Goal: Task Accomplishment & Management: Complete application form

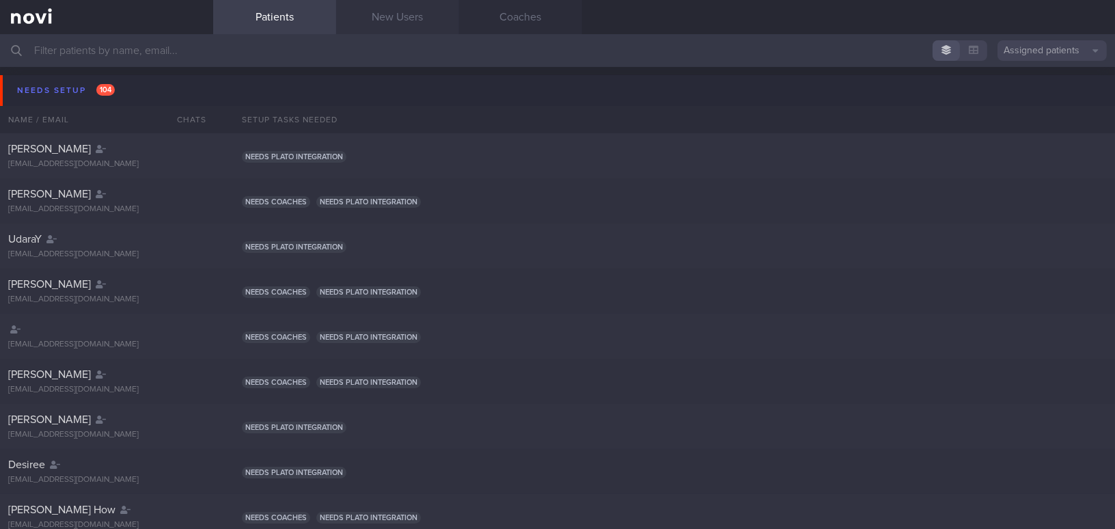
click at [422, 16] on link "New Users" at bounding box center [397, 17] width 123 height 34
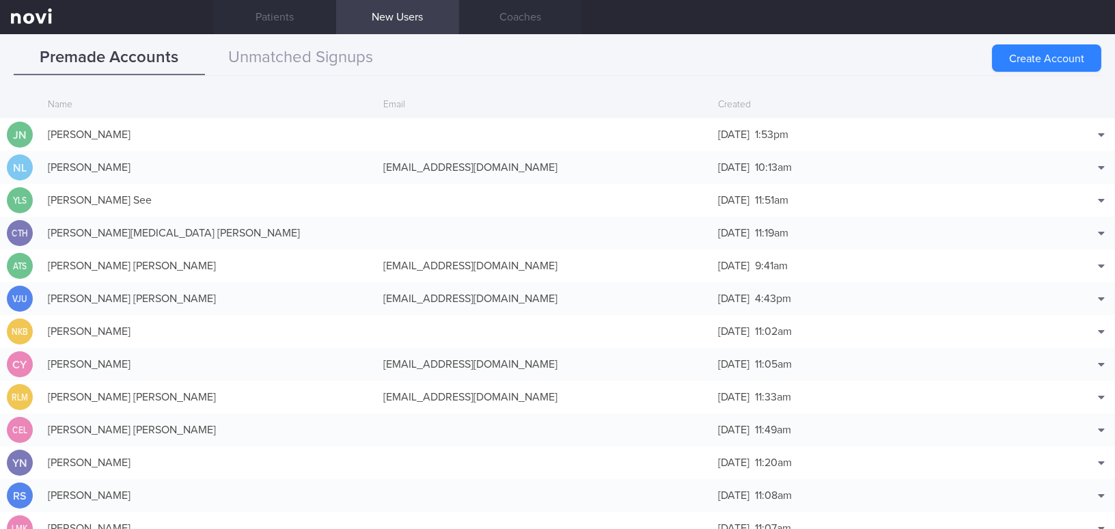
drag, startPoint x: 1042, startPoint y: 59, endPoint x: 1017, endPoint y: 51, distance: 26.1
click at [872, 59] on button "Create Account" at bounding box center [1046, 57] width 109 height 27
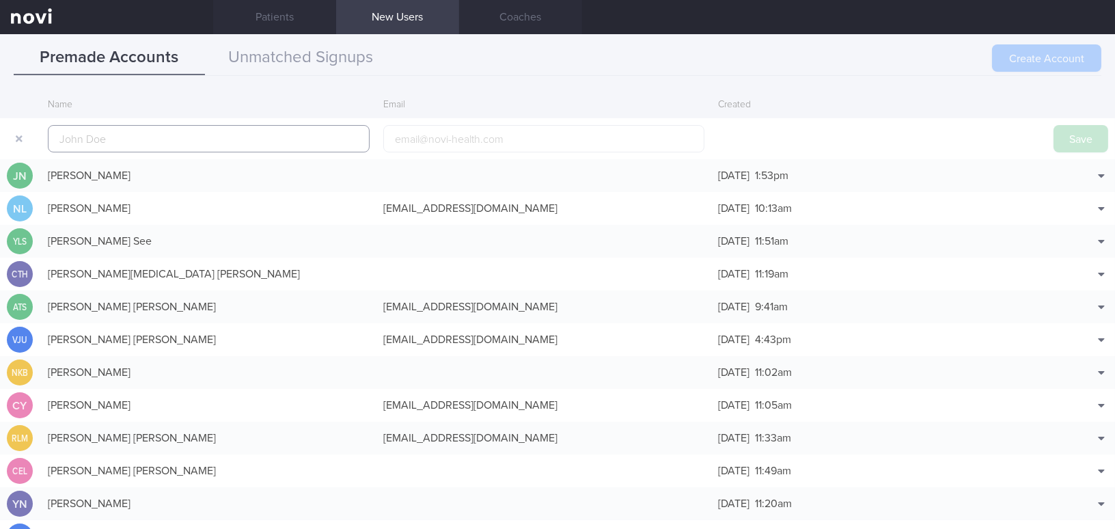
scroll to position [32, 0]
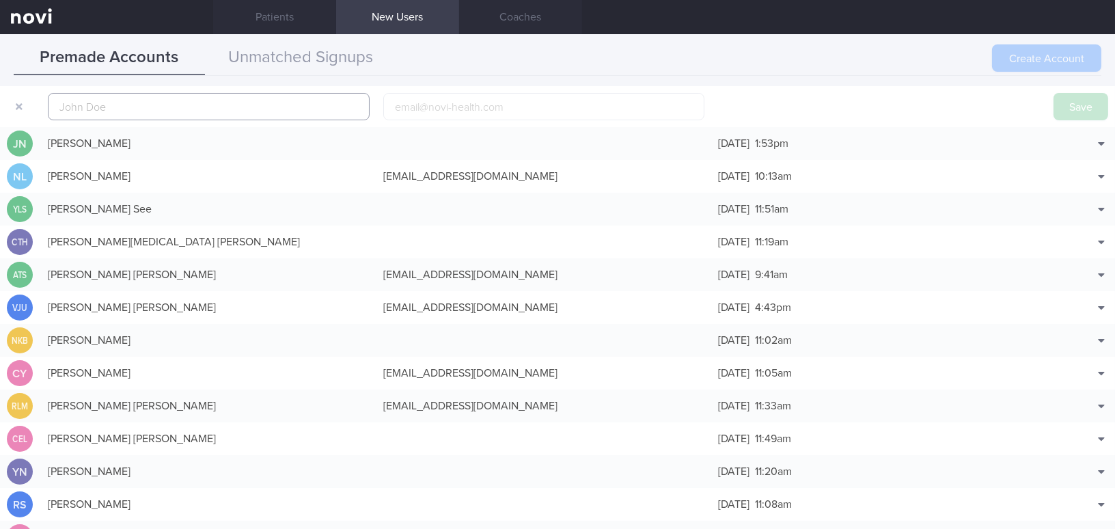
click at [144, 114] on input "text" at bounding box center [209, 106] width 322 height 27
paste input "[PERSON_NAME] Sng [PERSON_NAME]"
type input "[PERSON_NAME] Sng [PERSON_NAME]"
click at [446, 107] on input "email" at bounding box center [544, 106] width 322 height 27
paste input "[EMAIL_ADDRESS][DOMAIN_NAME]"
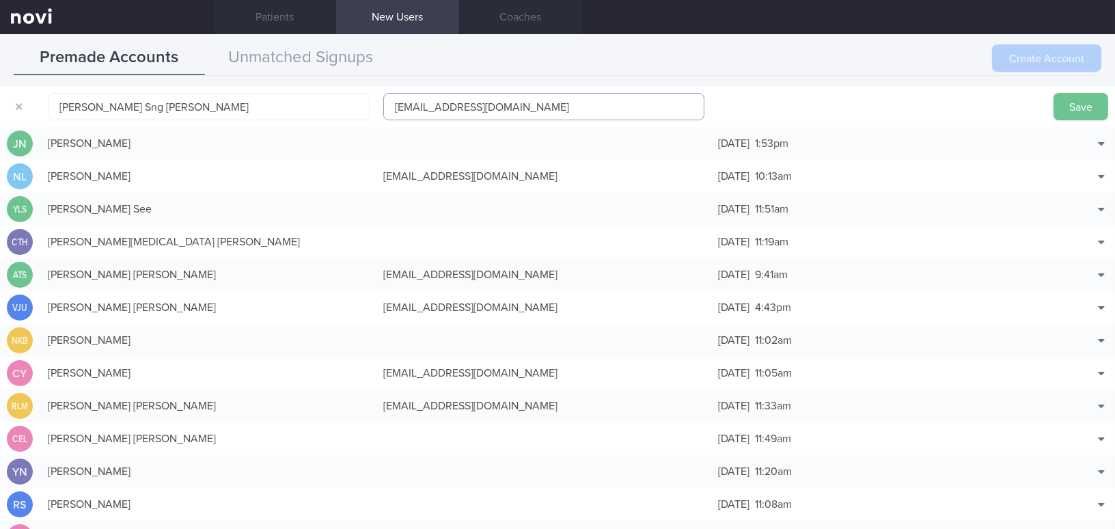
type input "[EMAIL_ADDRESS][DOMAIN_NAME]"
drag, startPoint x: 1075, startPoint y: 111, endPoint x: 1060, endPoint y: 122, distance: 18.0
click at [872, 111] on button "Save" at bounding box center [1080, 106] width 55 height 27
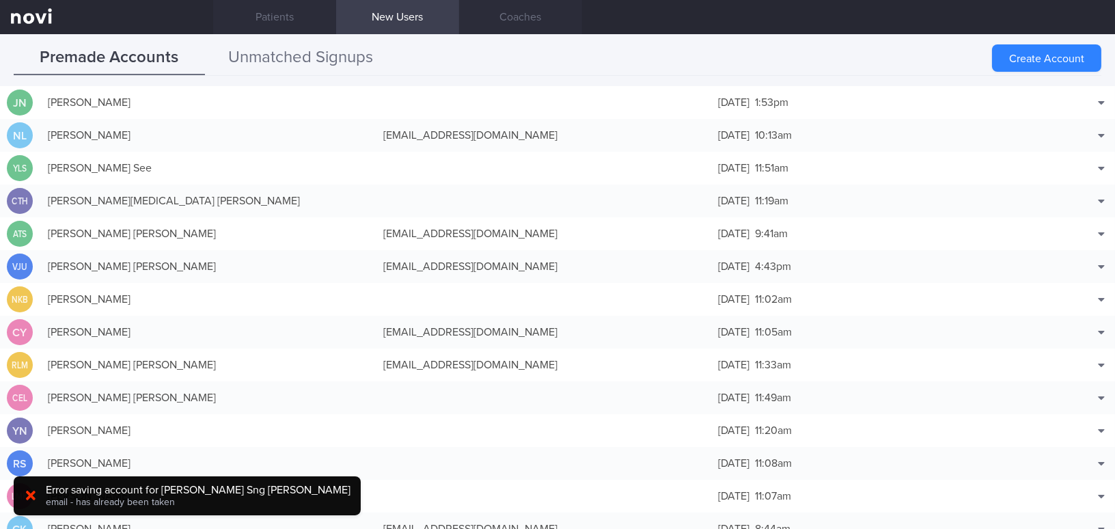
click at [318, 53] on button "Unmatched Signups" at bounding box center [300, 58] width 191 height 34
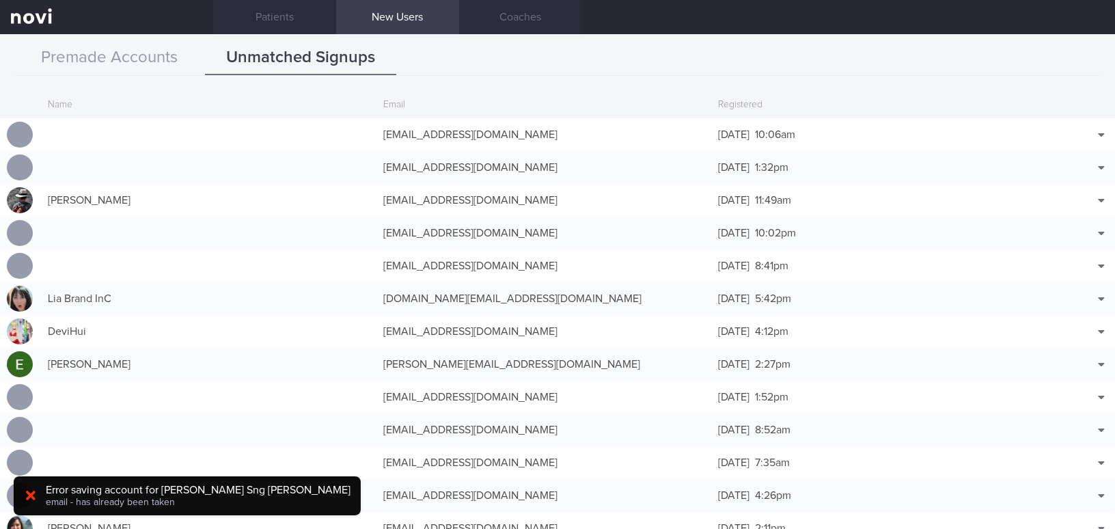
click at [32, 482] on icon at bounding box center [31, 496] width 10 height 10
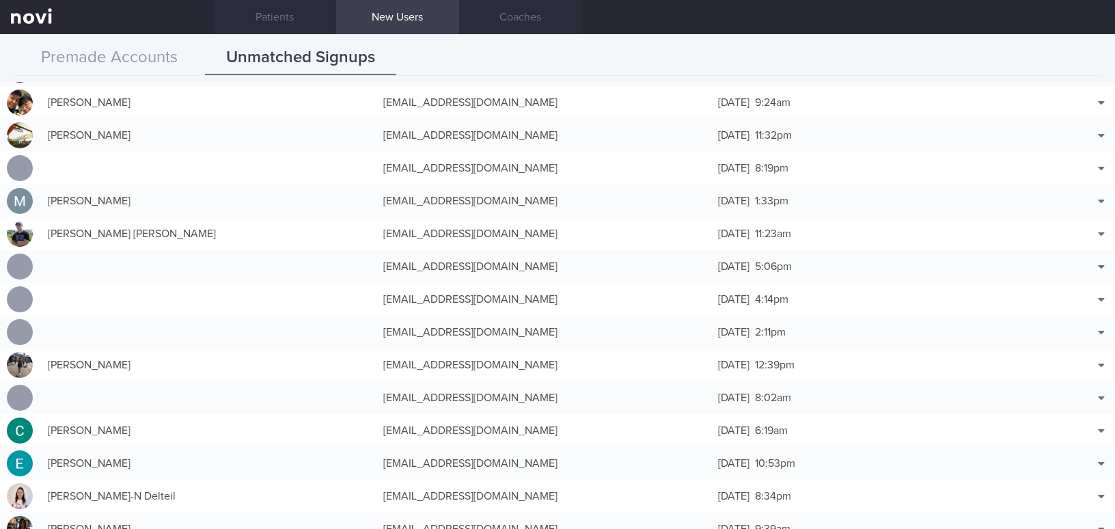
scroll to position [869, 0]
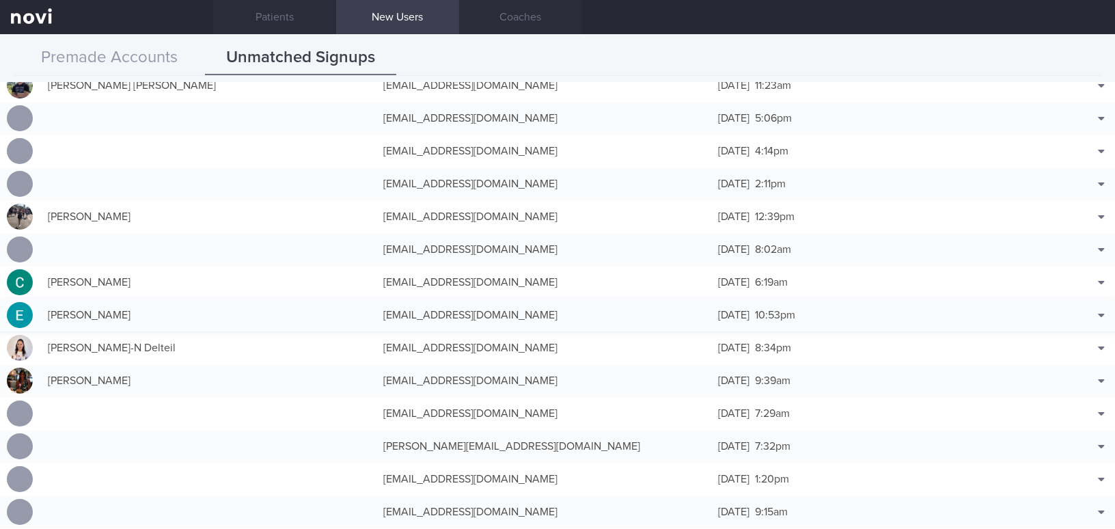
click at [486, 313] on div "[EMAIL_ADDRESS][DOMAIN_NAME]" at bounding box center [543, 314] width 335 height 27
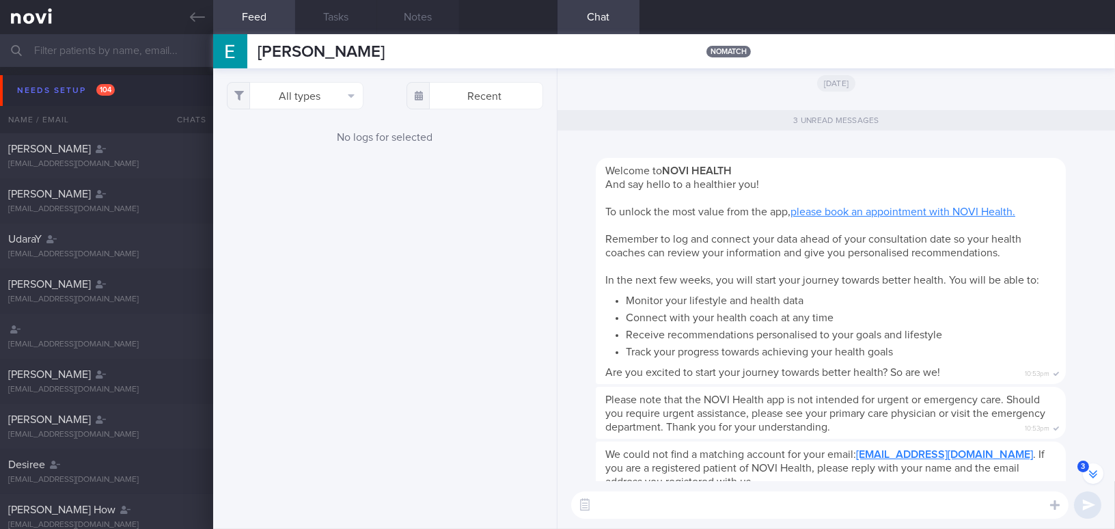
scroll to position [-66, 0]
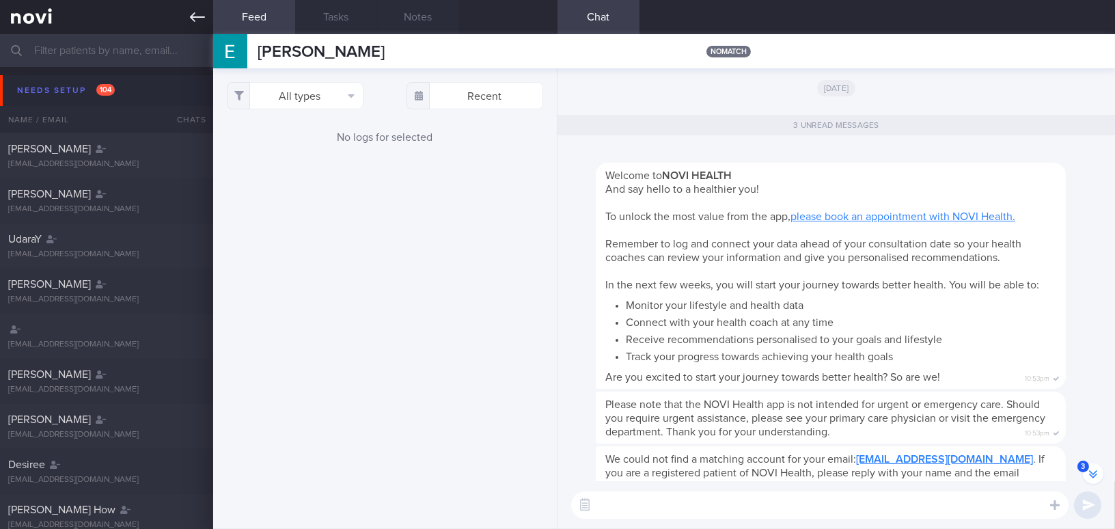
click at [192, 21] on icon at bounding box center [197, 17] width 15 height 15
click at [195, 18] on icon at bounding box center [197, 17] width 15 height 15
click at [195, 23] on icon at bounding box center [197, 17] width 15 height 15
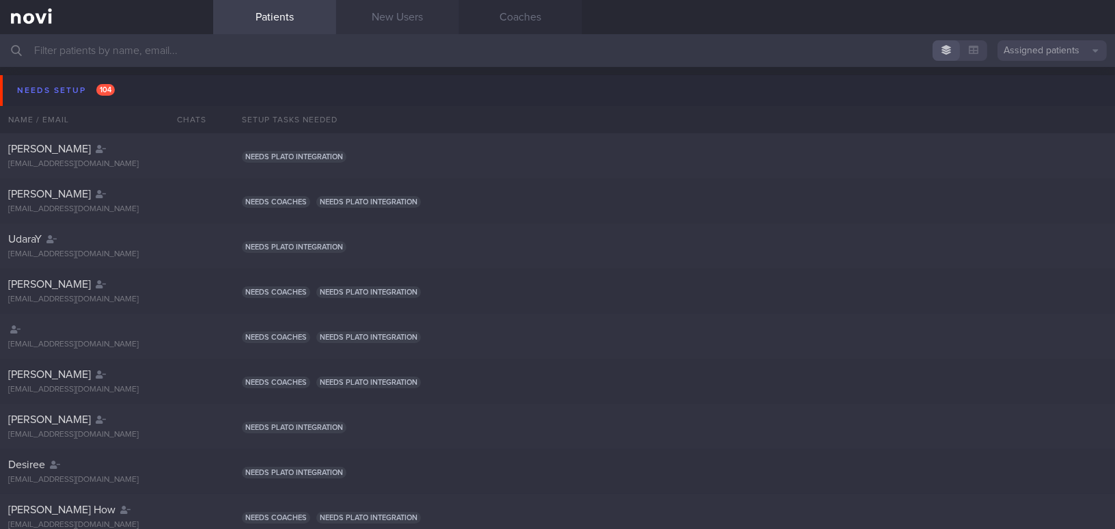
click at [393, 14] on link "New Users" at bounding box center [397, 17] width 123 height 34
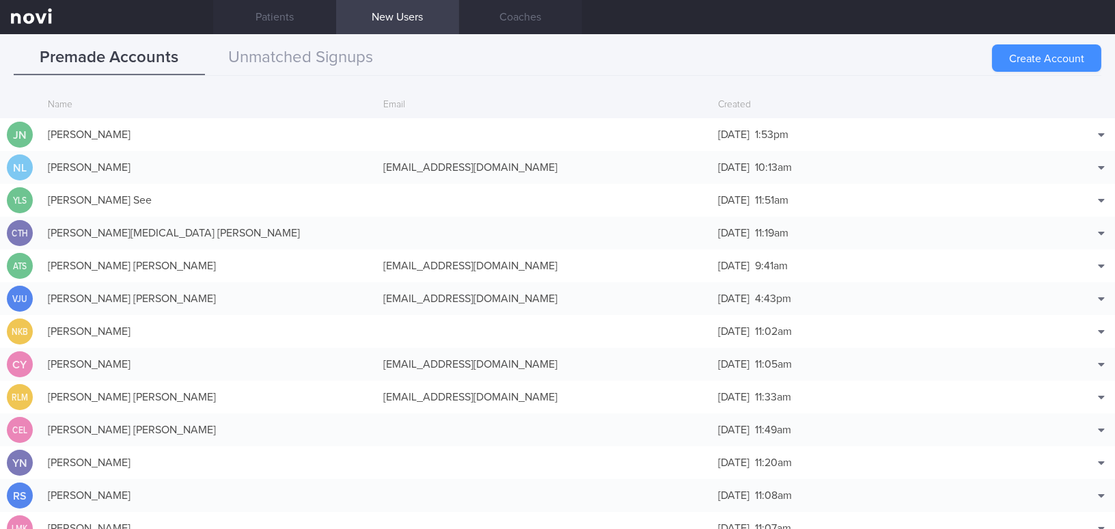
click at [872, 61] on button "Create Account" at bounding box center [1046, 57] width 109 height 27
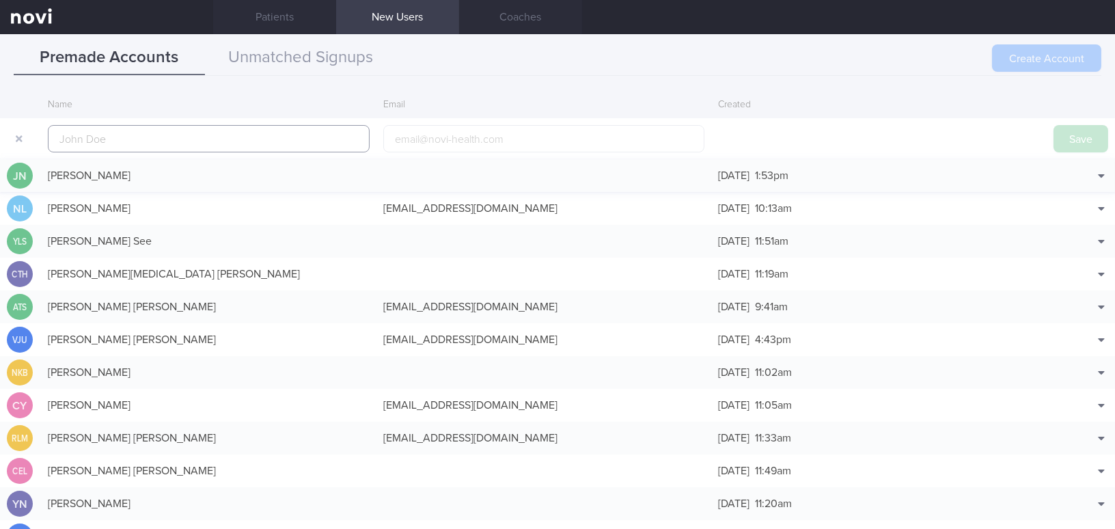
scroll to position [32, 0]
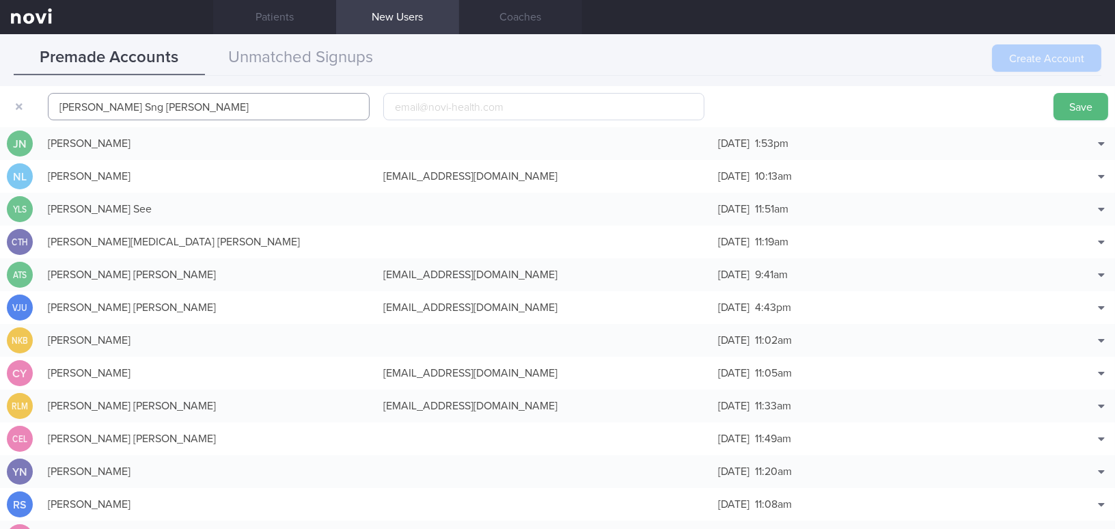
type input "[PERSON_NAME] Sng [PERSON_NAME]"
click at [478, 102] on input "email" at bounding box center [544, 106] width 322 height 27
click at [471, 101] on input "email" at bounding box center [544, 106] width 322 height 27
paste input "[EMAIL_ADDRESS][DOMAIN_NAME]"
click at [437, 106] on input "[EMAIL_ADDRESS][DOMAIN_NAME]" at bounding box center [544, 106] width 322 height 27
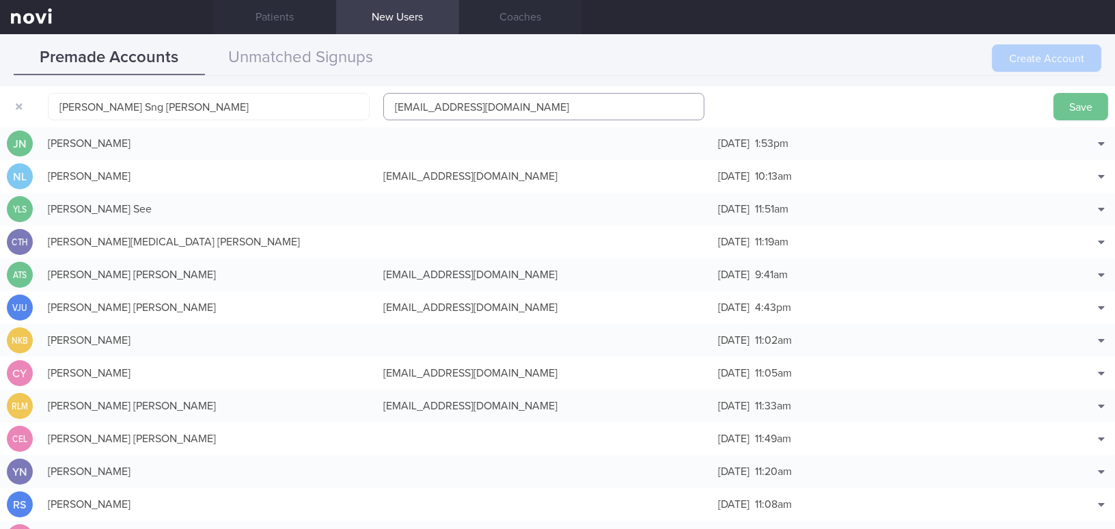
type input "[EMAIL_ADDRESS][DOMAIN_NAME]"
click at [872, 109] on button "Save" at bounding box center [1080, 106] width 55 height 27
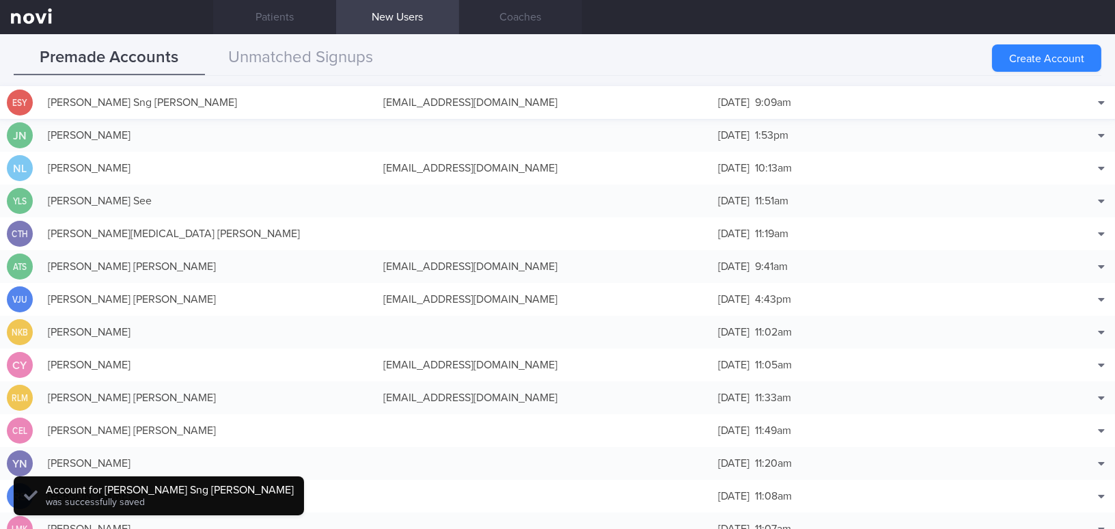
click at [395, 98] on div "[EMAIL_ADDRESS][DOMAIN_NAME]" at bounding box center [543, 102] width 335 height 27
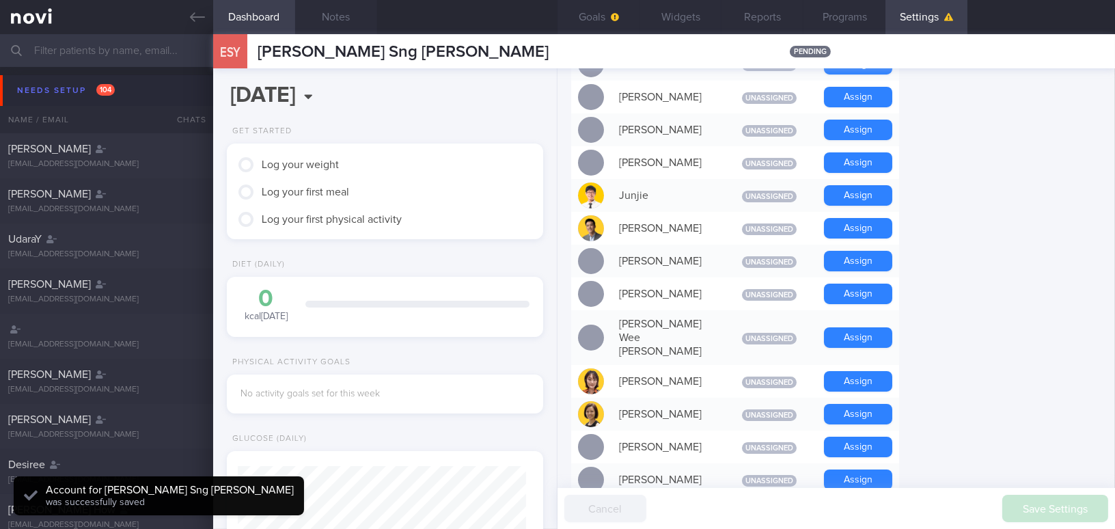
scroll to position [807, 0]
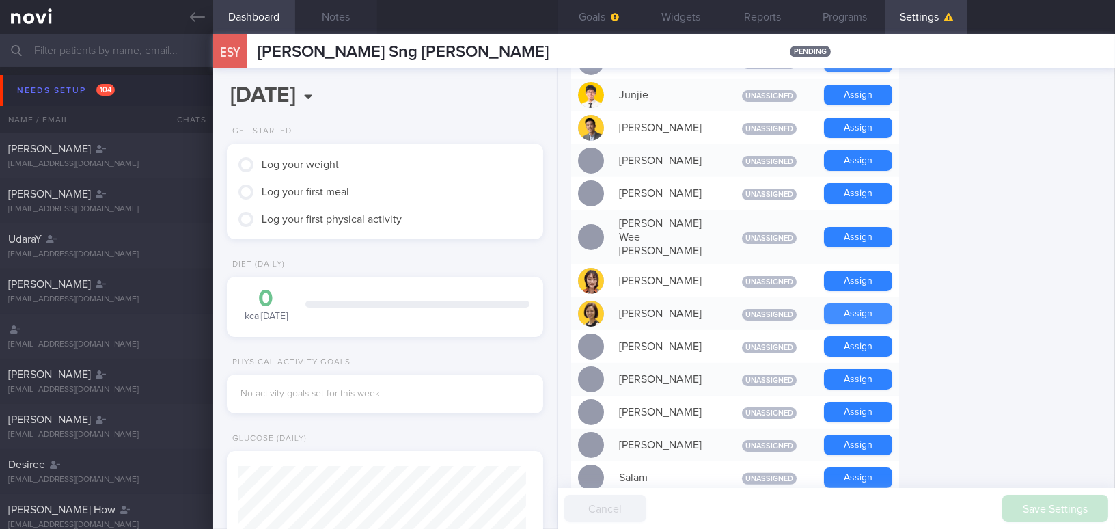
click at [872, 303] on button "Assign" at bounding box center [858, 313] width 68 height 20
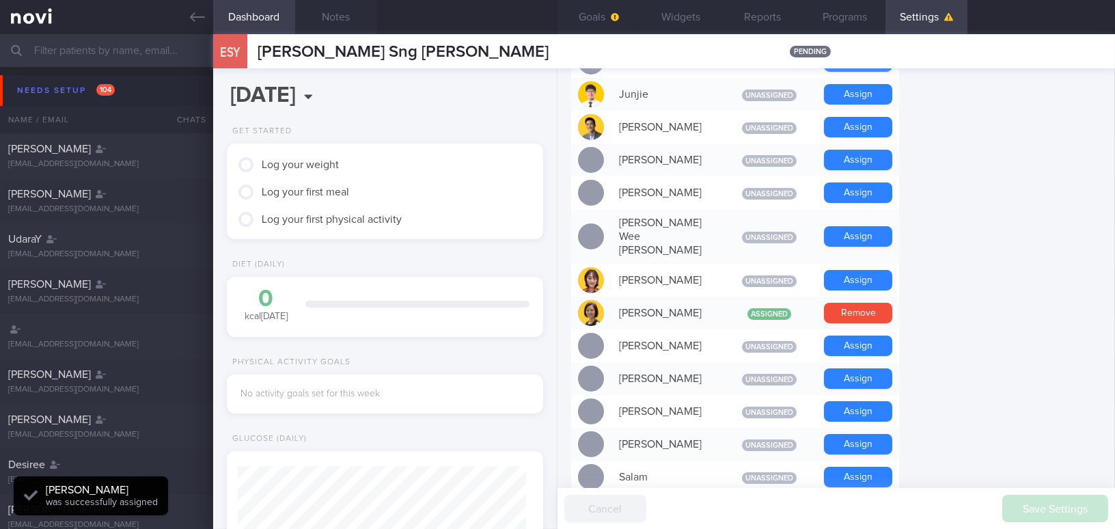
scroll to position [144, 288]
click at [687, 12] on button "Widgets" at bounding box center [680, 17] width 82 height 34
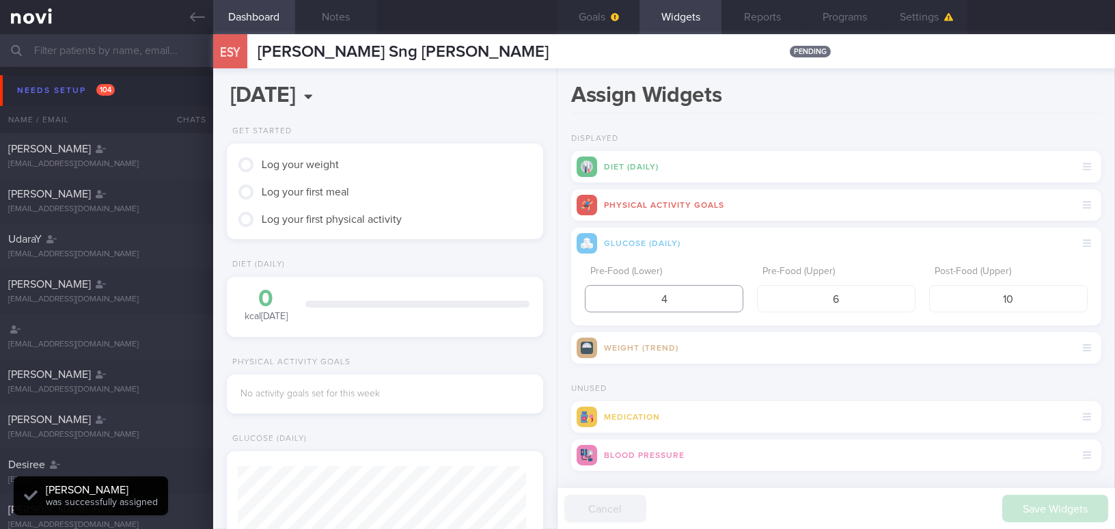
drag, startPoint x: 651, startPoint y: 307, endPoint x: 625, endPoint y: 305, distance: 26.0
click at [625, 305] on input "4" at bounding box center [664, 298] width 158 height 27
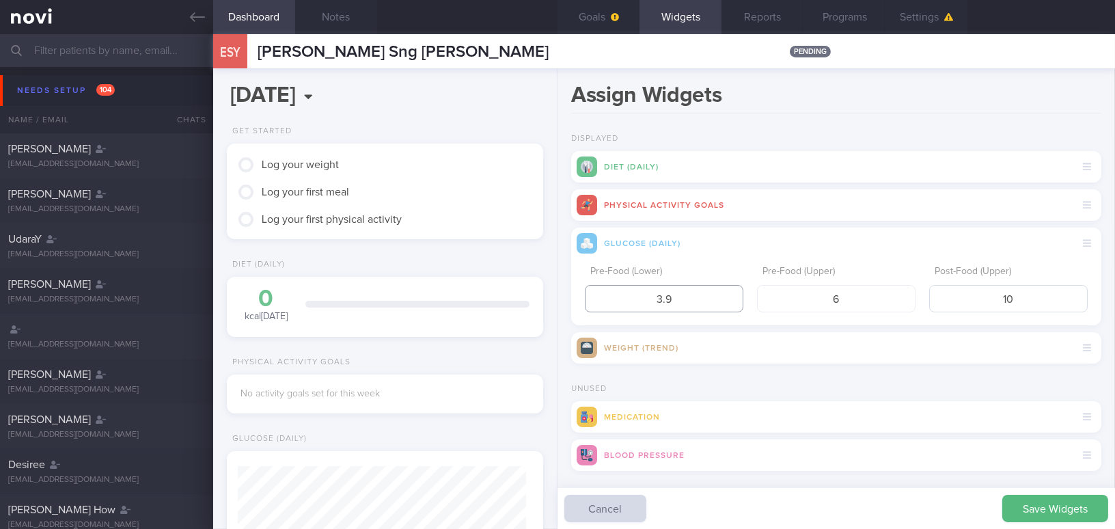
type input "3.9"
drag, startPoint x: 1021, startPoint y: 295, endPoint x: 932, endPoint y: 295, distance: 88.8
click at [872, 295] on input "10" at bounding box center [1008, 298] width 158 height 27
type input "7.8"
drag, startPoint x: 840, startPoint y: 299, endPoint x: 801, endPoint y: 298, distance: 39.0
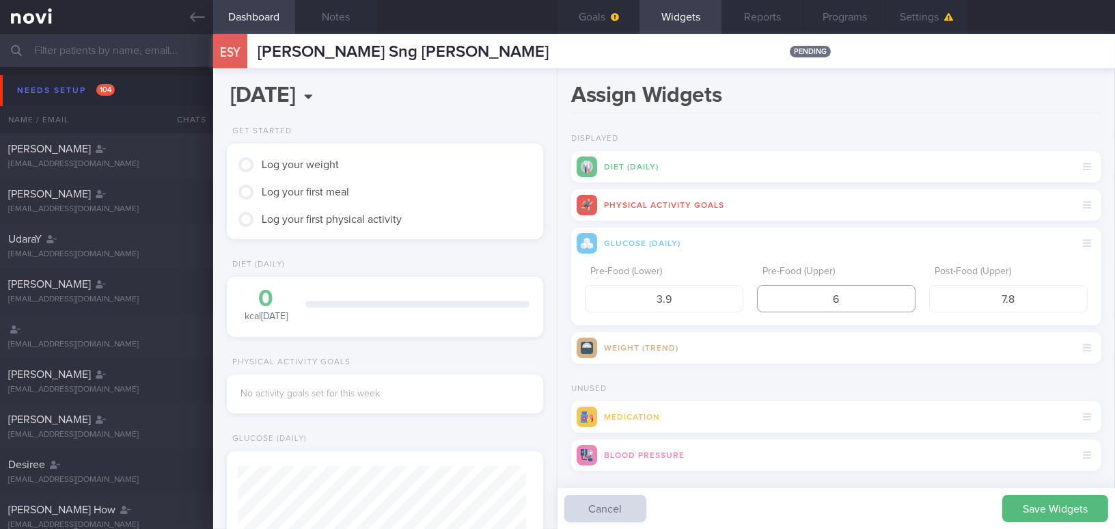
click at [801, 298] on input "6" at bounding box center [836, 298] width 158 height 27
type input "5"
click at [872, 482] on button "Save Widgets" at bounding box center [1055, 508] width 106 height 27
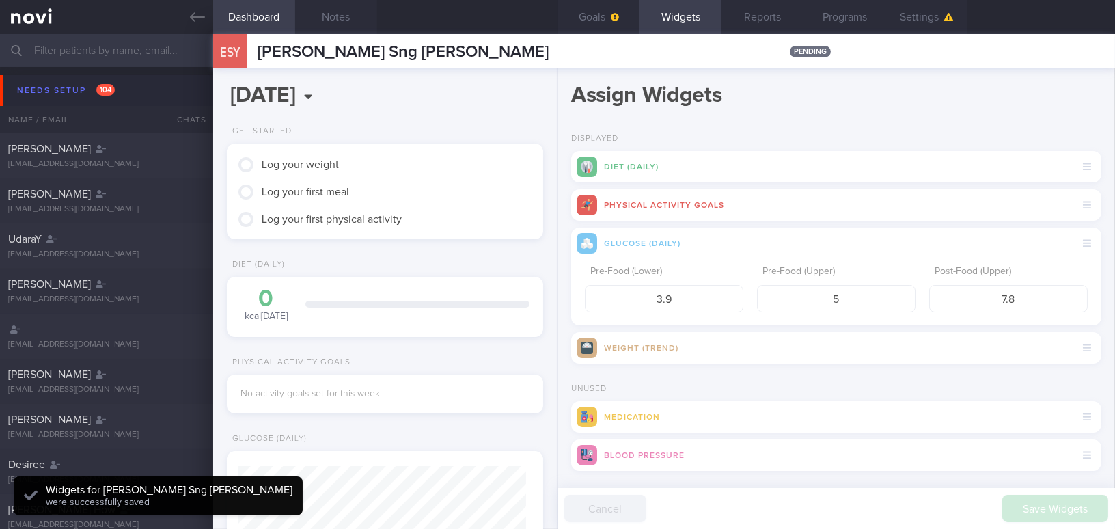
scroll to position [144, 288]
click at [608, 16] on span "button" at bounding box center [613, 17] width 11 height 11
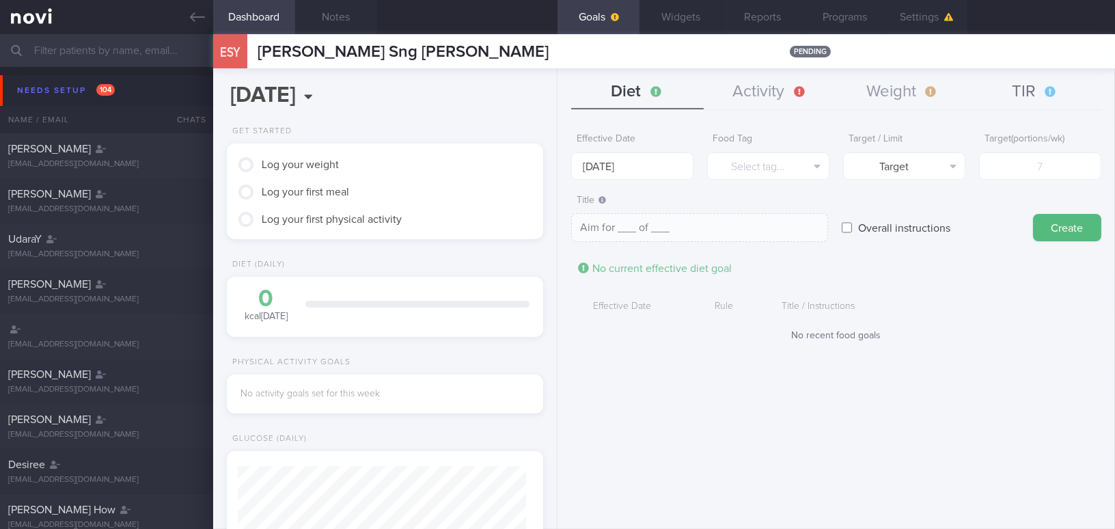
click at [872, 88] on button "TIR" at bounding box center [1035, 92] width 133 height 34
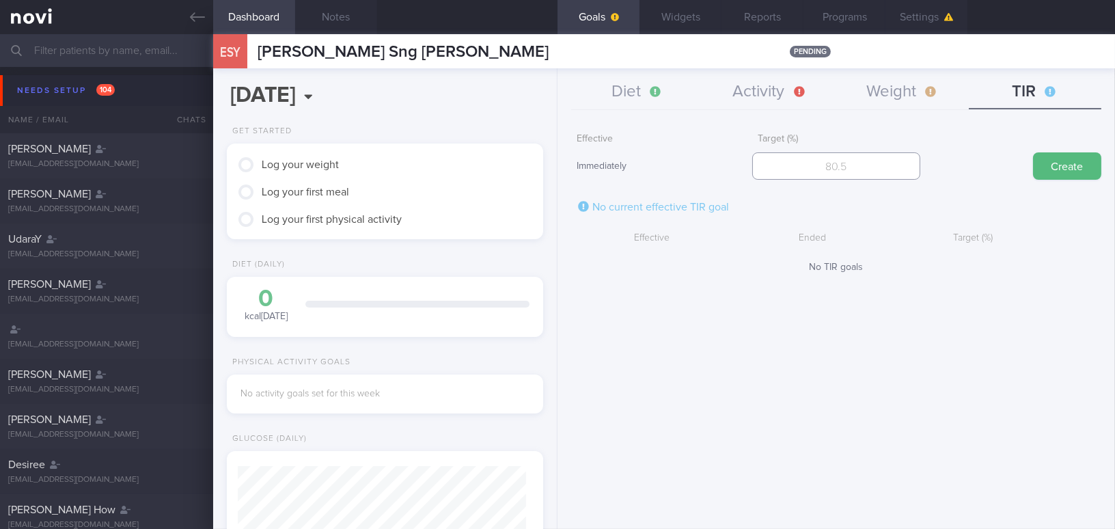
click at [866, 161] on input "number" at bounding box center [835, 165] width 167 height 27
type input "95"
click at [872, 167] on button "Create" at bounding box center [1067, 165] width 68 height 27
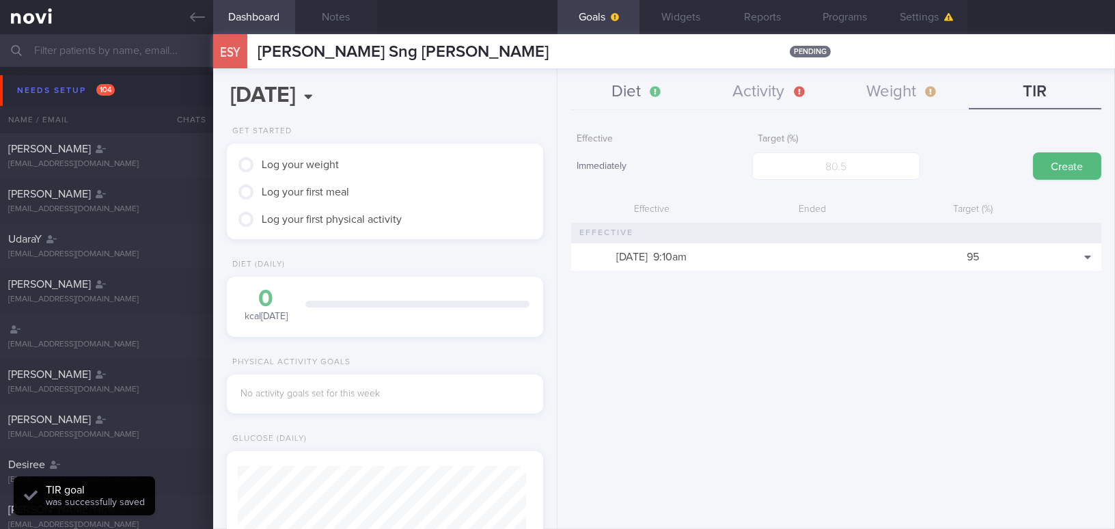
click at [639, 92] on button "Diet" at bounding box center [637, 92] width 133 height 34
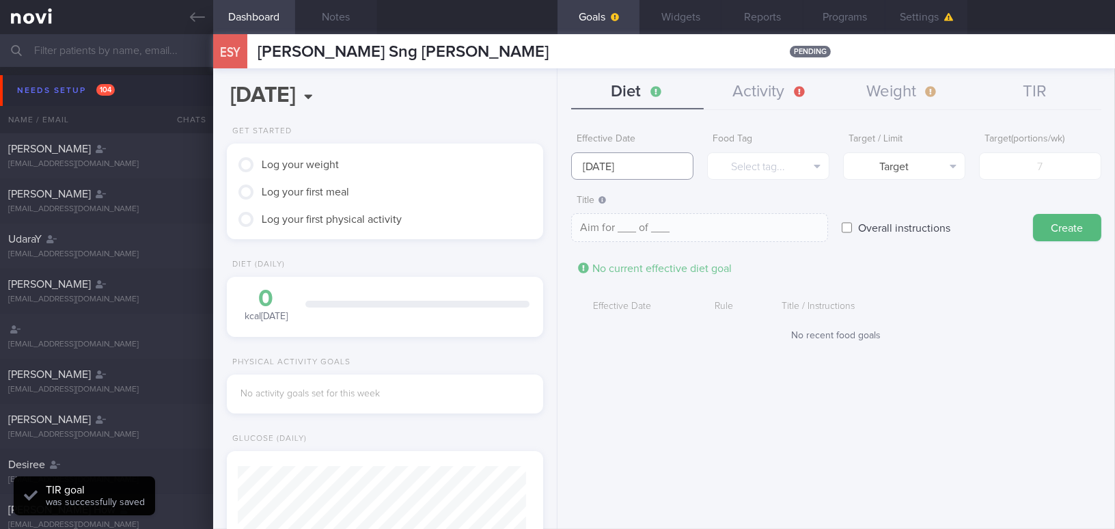
click at [615, 168] on input "[DATE]" at bounding box center [632, 165] width 122 height 27
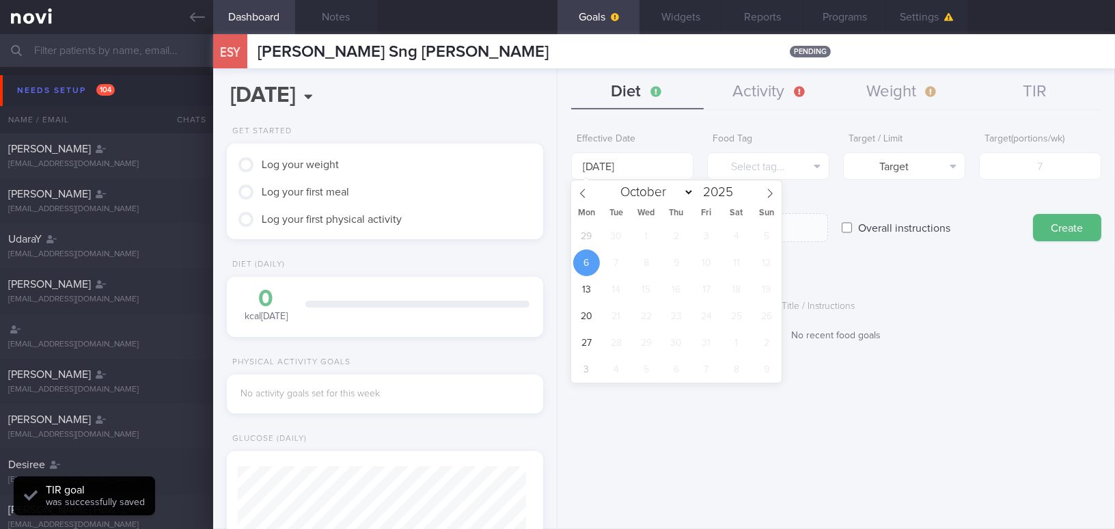
click at [591, 251] on span "6" at bounding box center [586, 262] width 27 height 27
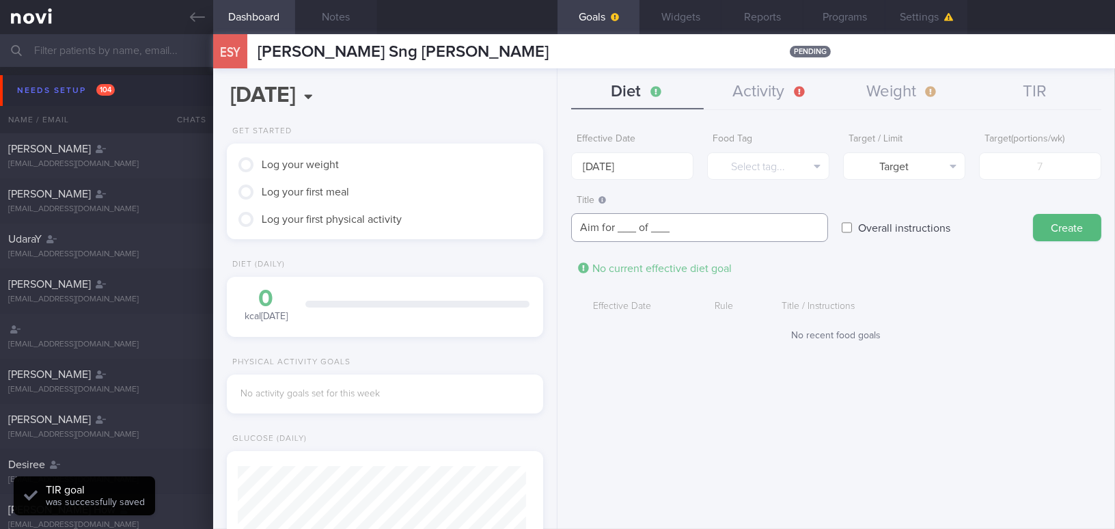
click at [585, 236] on textarea "Aim for ___ of ___" at bounding box center [699, 227] width 257 height 29
click at [614, 159] on input "[DATE]" at bounding box center [632, 165] width 122 height 27
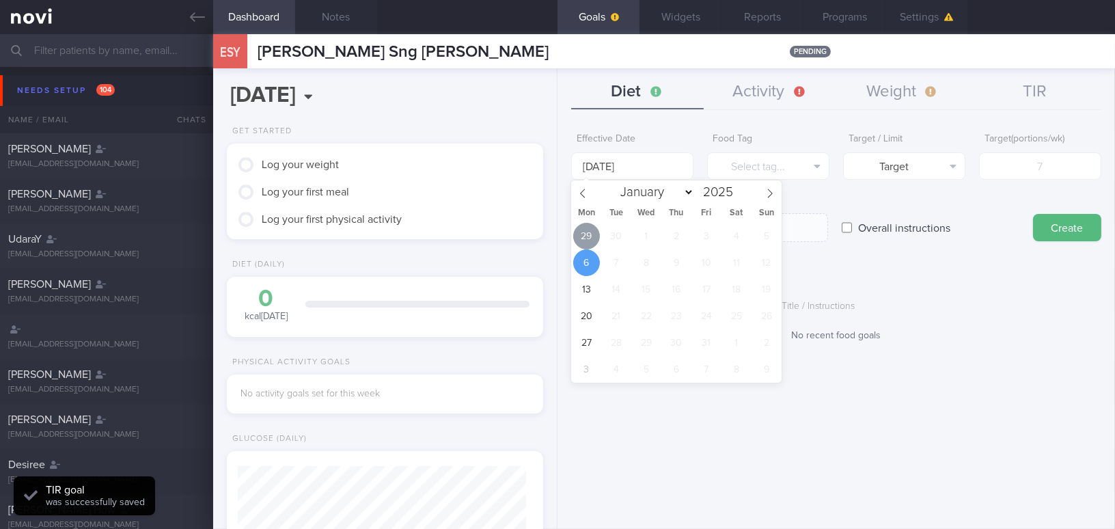
drag, startPoint x: 593, startPoint y: 236, endPoint x: 600, endPoint y: 233, distance: 7.4
click at [594, 236] on span "29" at bounding box center [586, 236] width 27 height 27
type input "[DATE]"
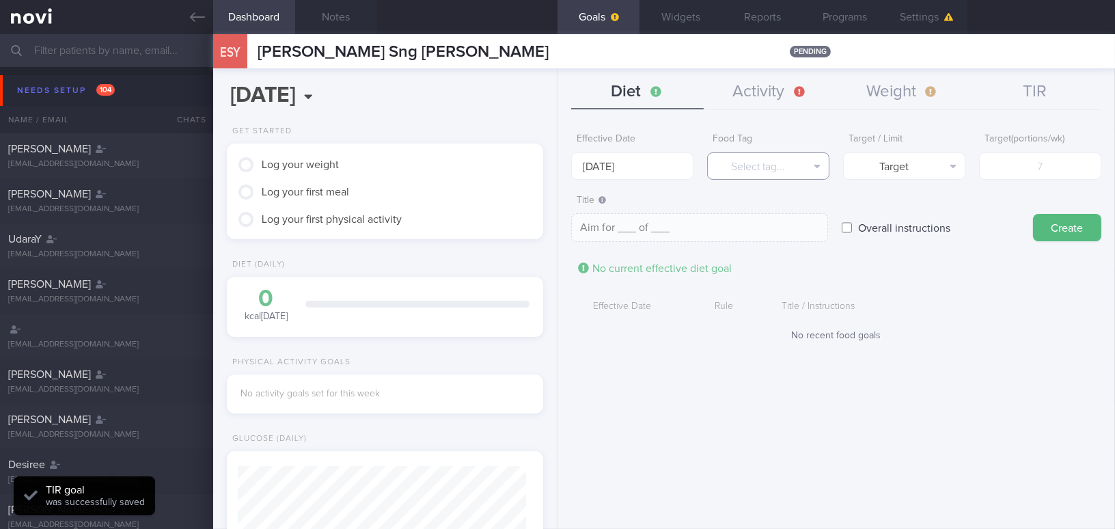
click at [743, 169] on button "Select tag..." at bounding box center [768, 165] width 122 height 27
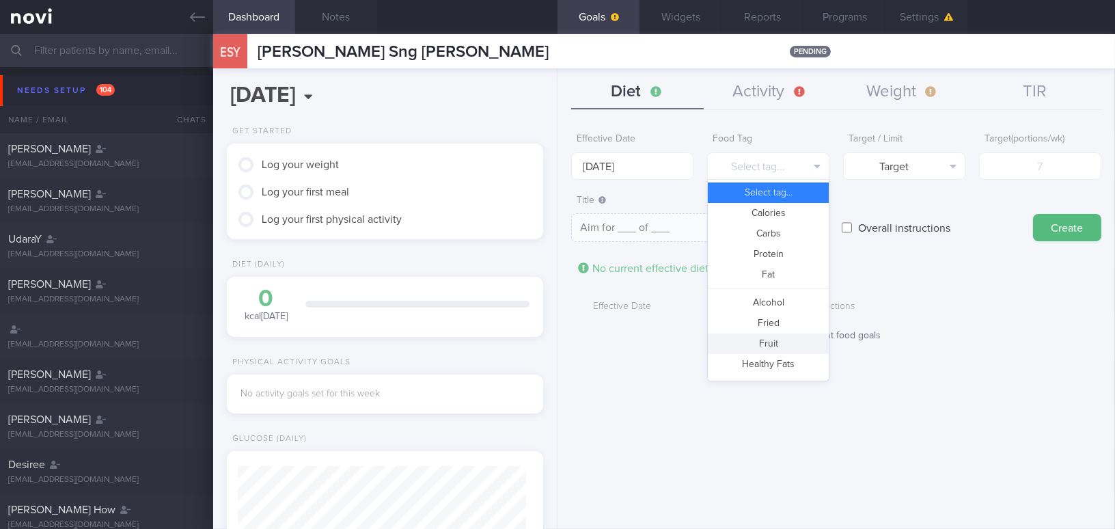
click at [748, 344] on button "Fruit" at bounding box center [768, 343] width 121 height 20
type textarea "Aim for __ portions of fruits per week"
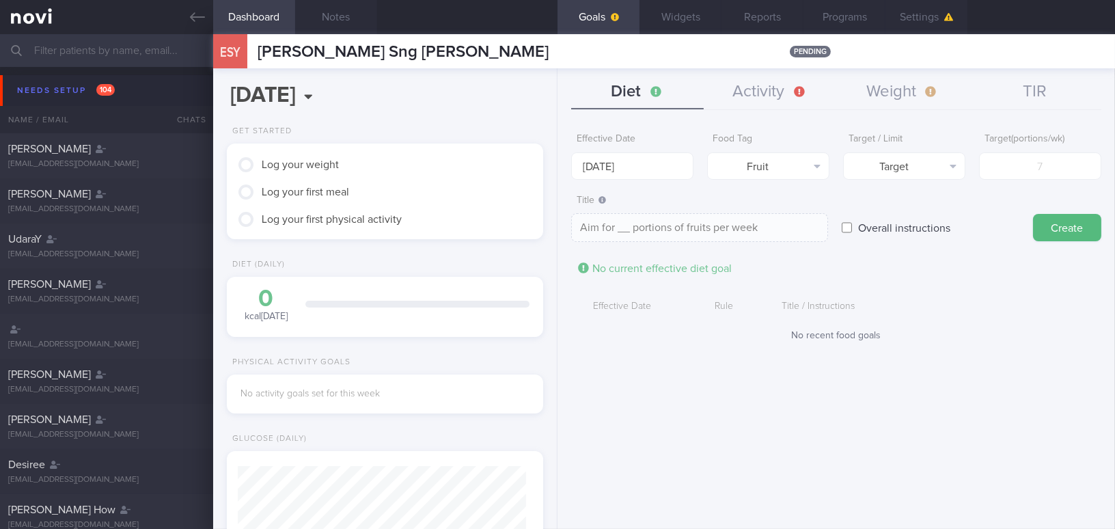
click at [872, 149] on div "Target ( portions/wk )" at bounding box center [1040, 152] width 122 height 53
click at [872, 162] on input "number" at bounding box center [1040, 165] width 122 height 27
type input "1"
type textarea "Aim for 1 portions of fruits per week"
type input "14"
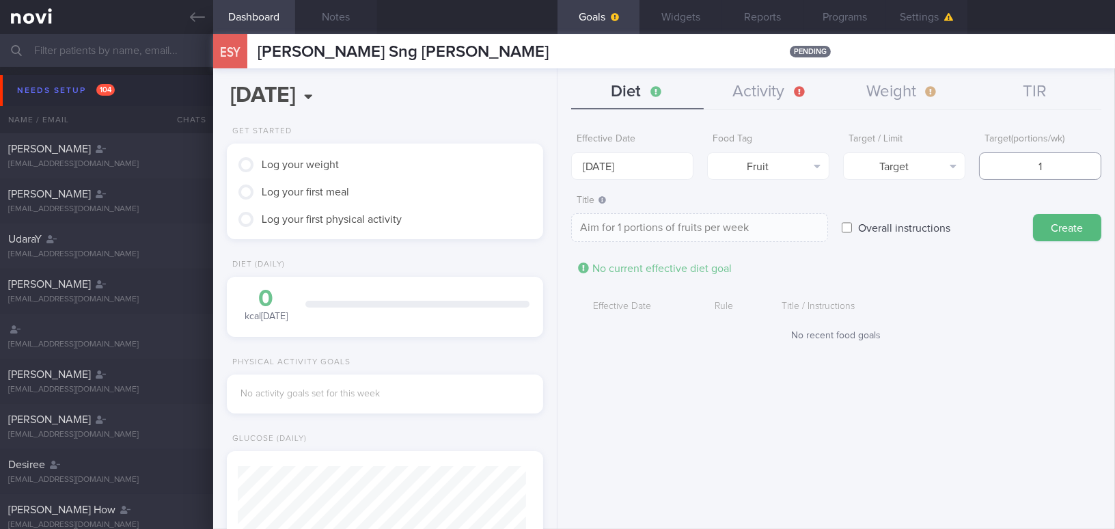
type textarea "Aim for 14 portions of fruits per week"
type input "14"
click at [872, 224] on button "Create" at bounding box center [1067, 227] width 68 height 27
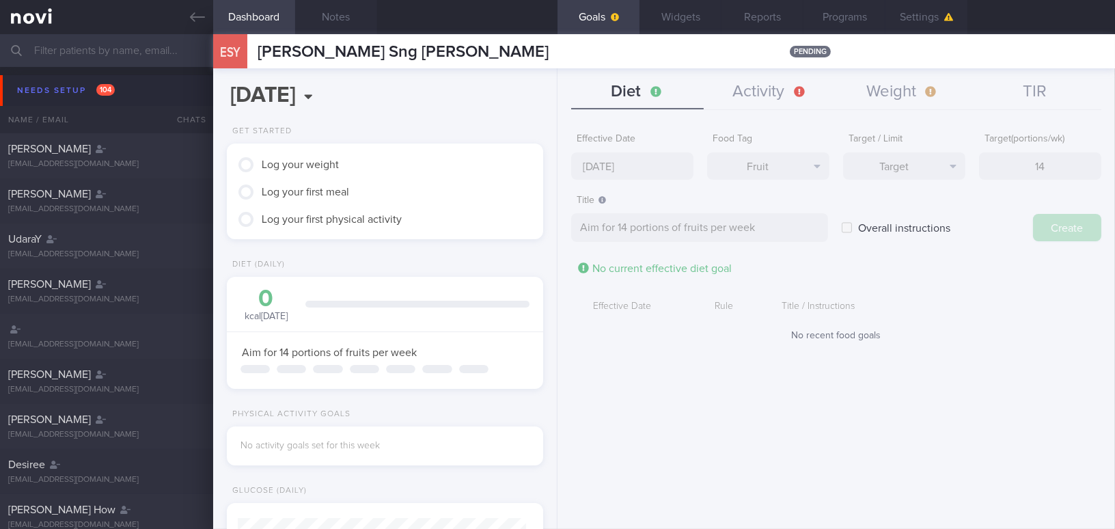
type input "[DATE]"
type textarea "Aim for ___ of ___"
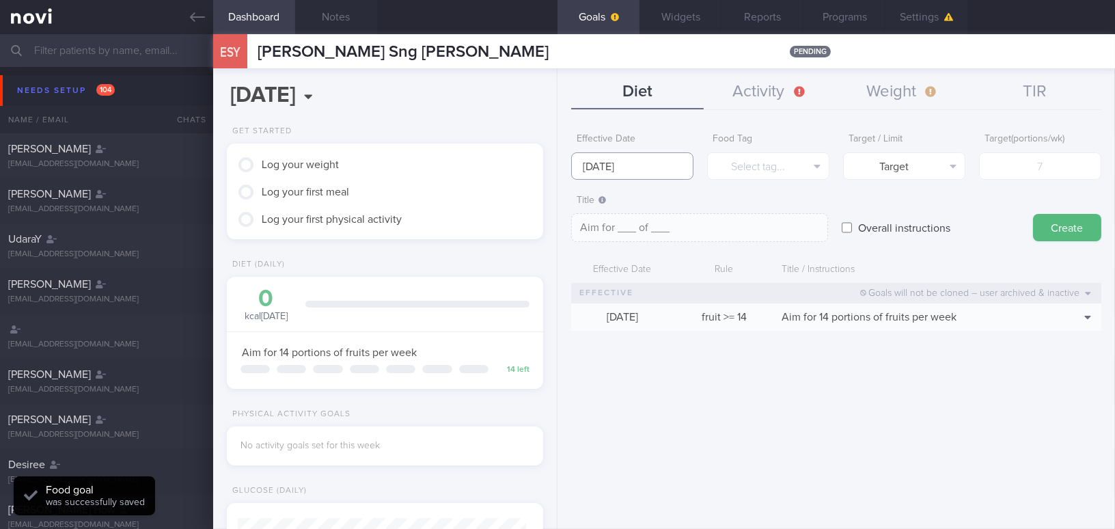
click at [625, 160] on input "[DATE]" at bounding box center [632, 165] width 122 height 27
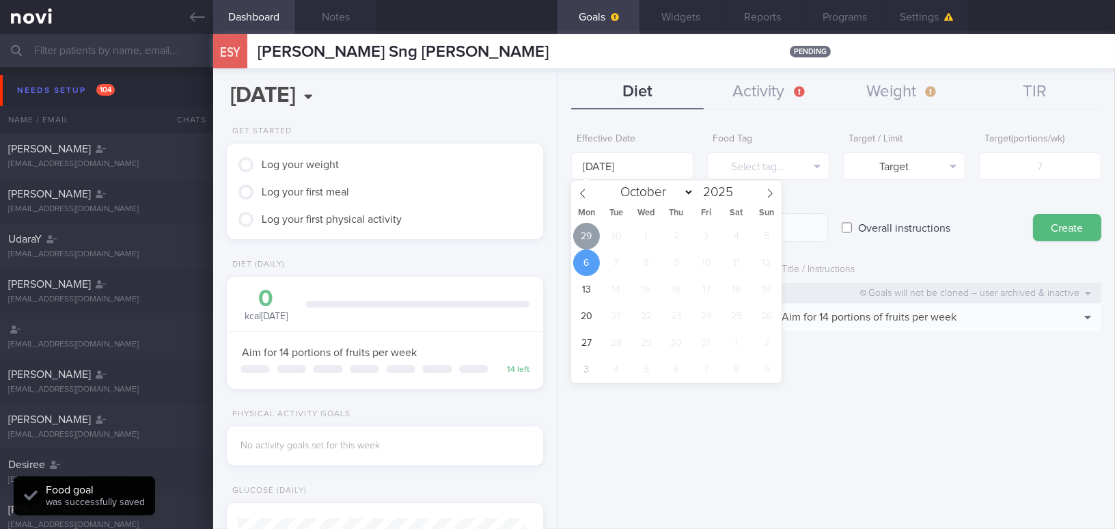
click at [588, 232] on span "29" at bounding box center [586, 236] width 27 height 27
type input "[DATE]"
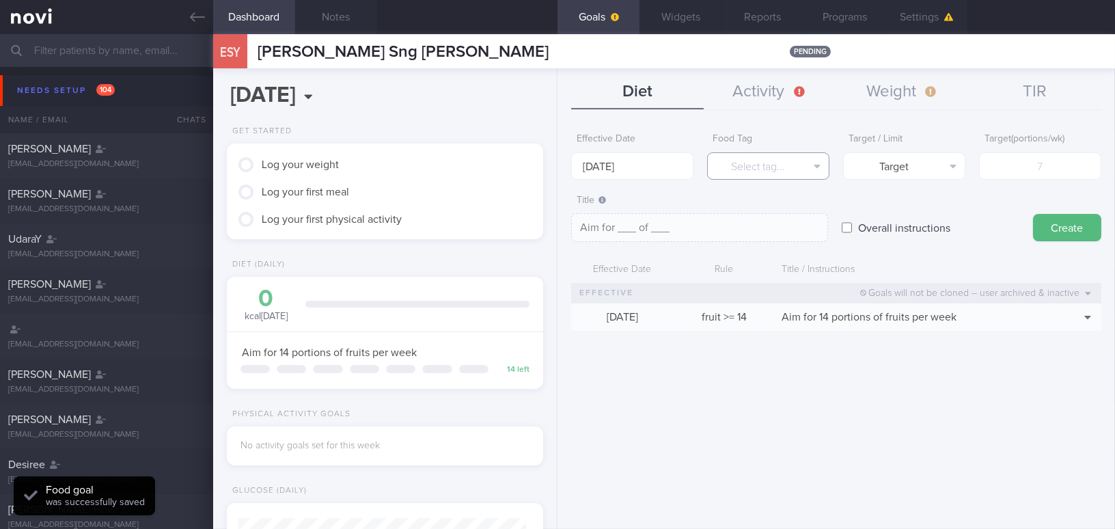
click at [779, 173] on button "Select tag..." at bounding box center [768, 165] width 122 height 27
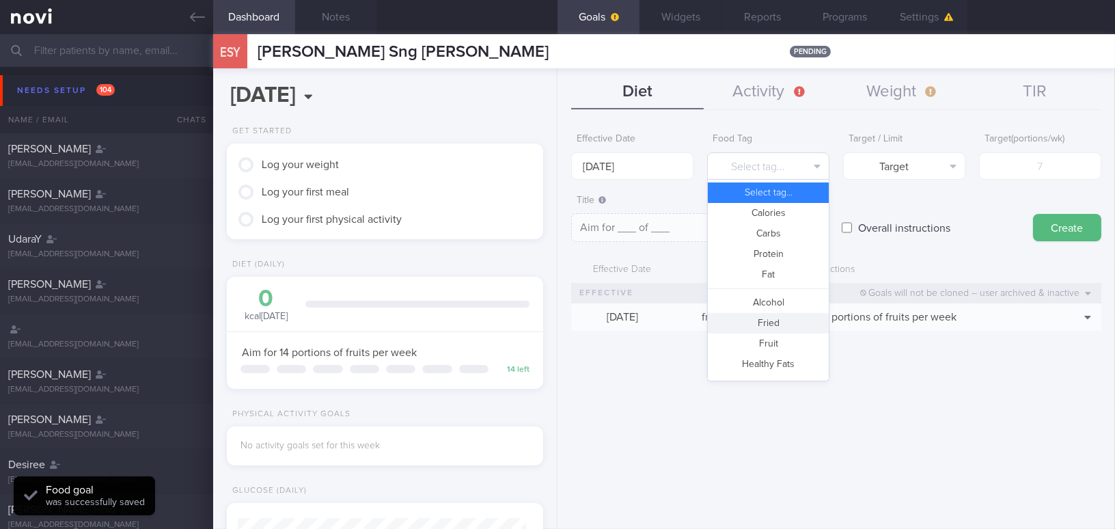
scroll to position [362, 0]
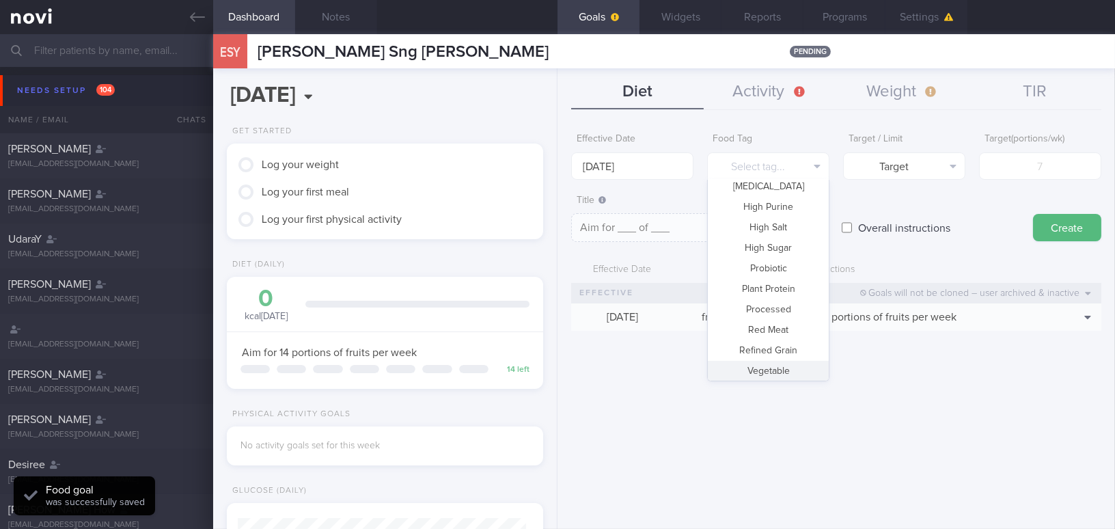
click at [775, 366] on button "Vegetable" at bounding box center [768, 371] width 121 height 20
type textarea "Aim for __ portions of vegetables per week"
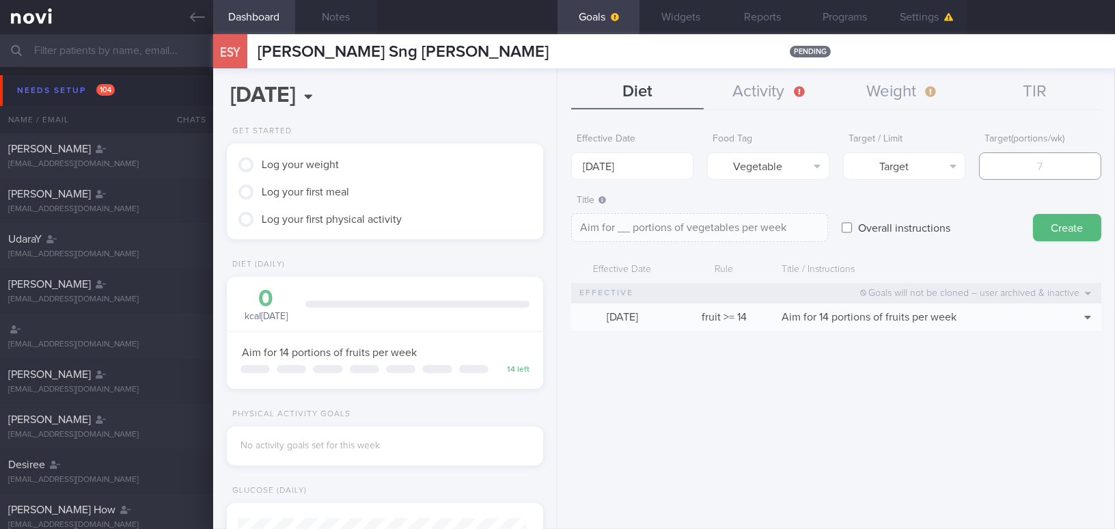
click at [872, 163] on input "number" at bounding box center [1040, 165] width 122 height 27
type input "1"
type textarea "Aim for 1 portions of vegetables per week"
type input "14"
type textarea "Aim for 14 portions of vegetables per week"
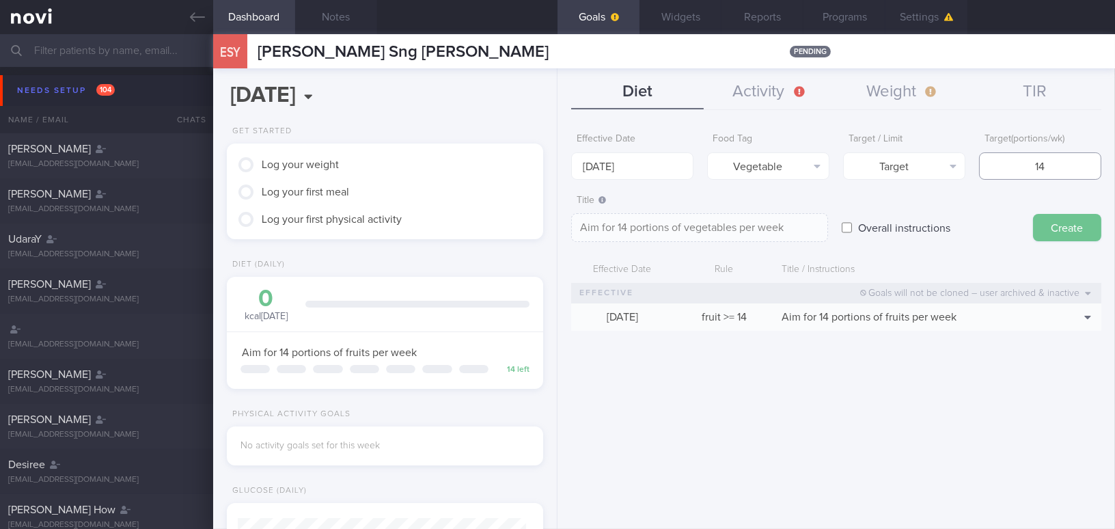
type input "14"
click at [872, 221] on button "Create" at bounding box center [1067, 227] width 68 height 27
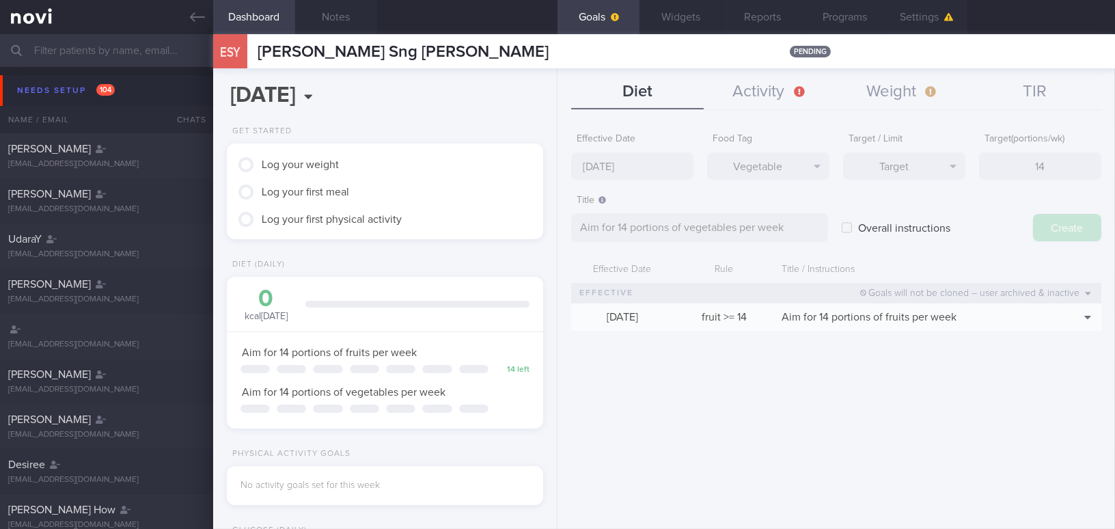
type input "[DATE]"
type textarea "Aim for ___ of ___"
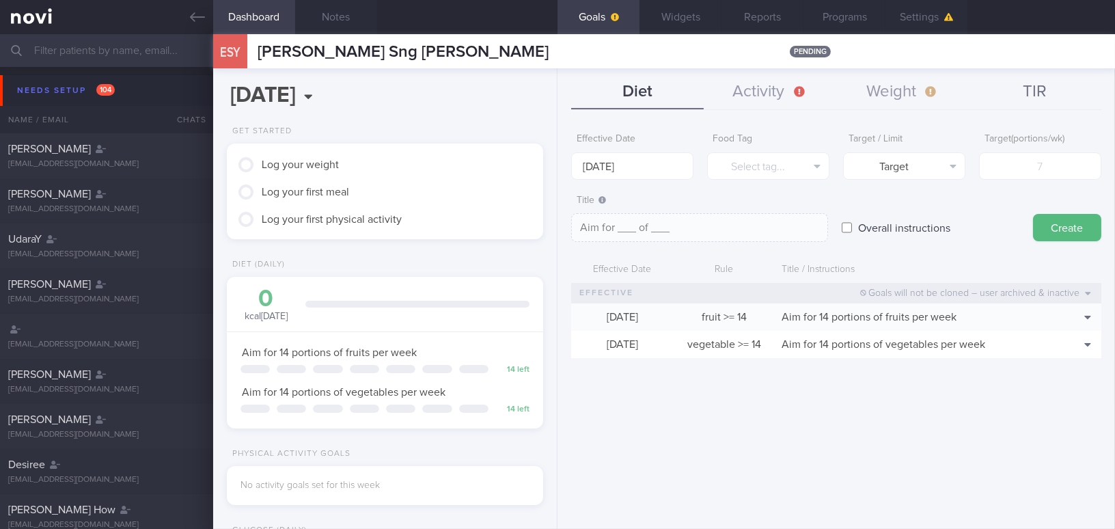
click at [872, 94] on button "TIR" at bounding box center [1035, 92] width 133 height 34
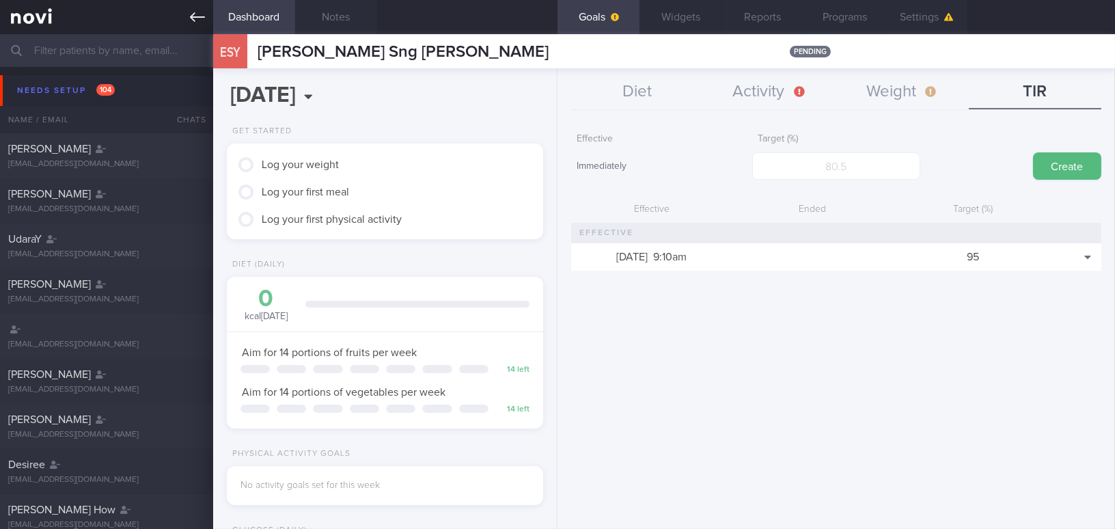
click at [183, 13] on link at bounding box center [106, 17] width 213 height 34
click at [196, 18] on icon at bounding box center [197, 17] width 15 height 15
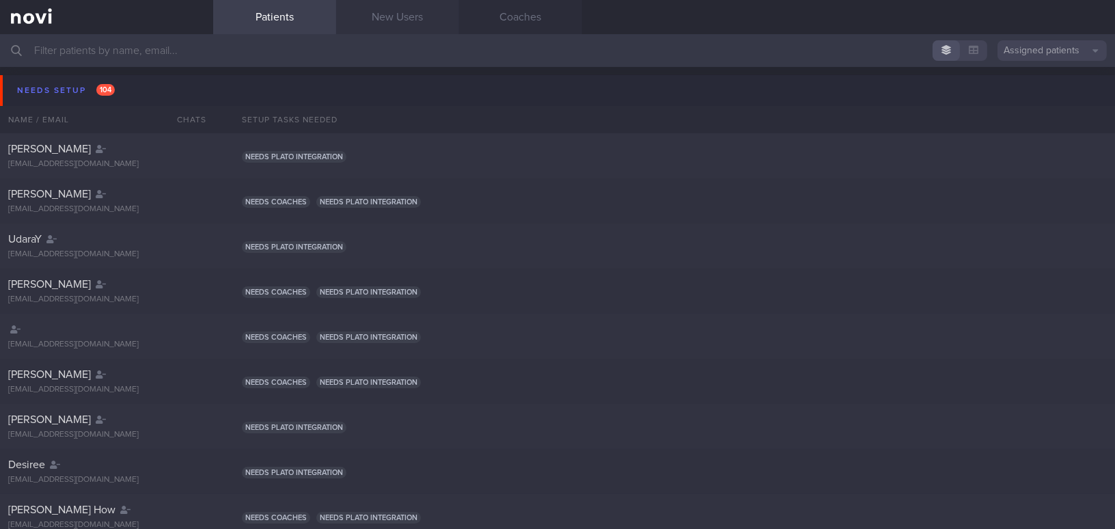
click at [417, 13] on link "New Users" at bounding box center [397, 17] width 123 height 34
